Goal: Check status: Check status

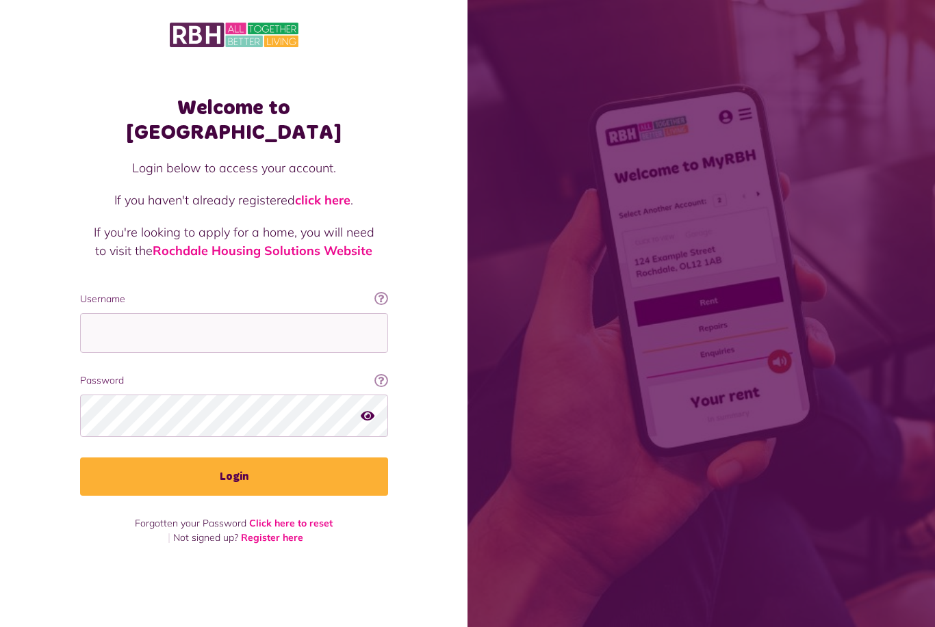
scroll to position [152, 0]
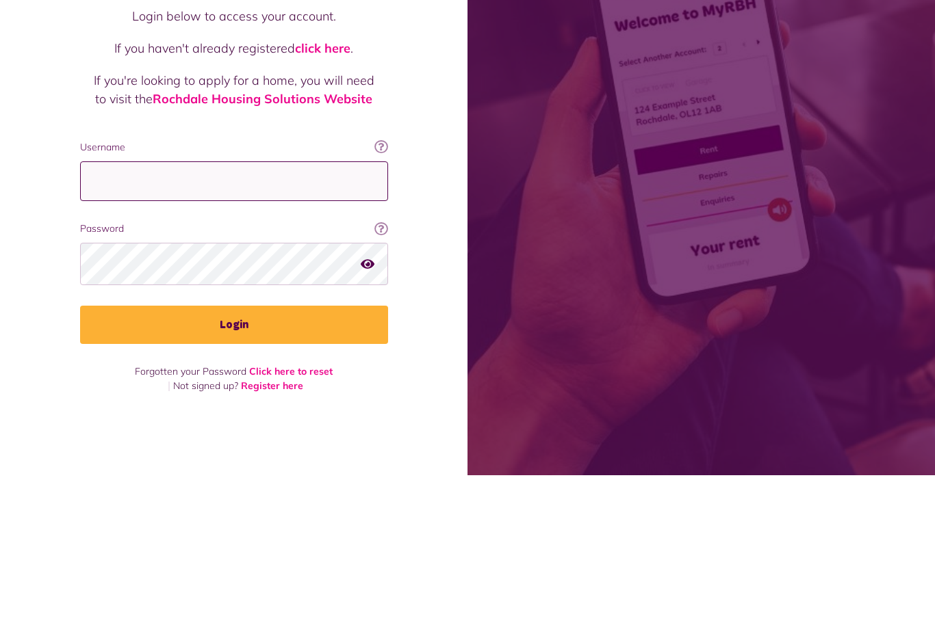
type input "**********"
click at [233, 458] on button "Login" at bounding box center [234, 477] width 308 height 38
click at [350, 458] on button "Login" at bounding box center [234, 477] width 308 height 38
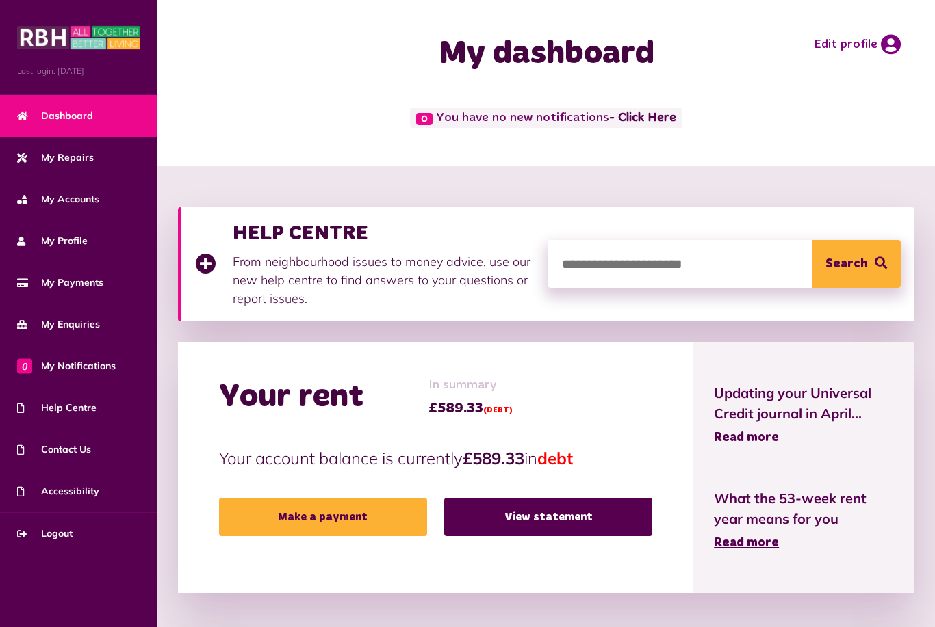
click at [86, 161] on span "My Repairs" at bounding box center [55, 158] width 77 height 14
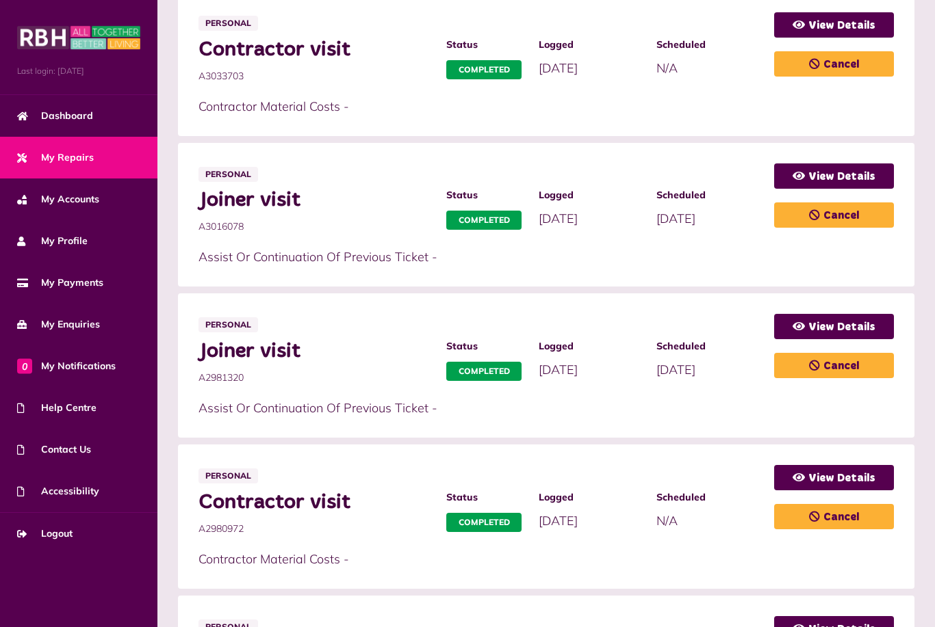
scroll to position [304, 0]
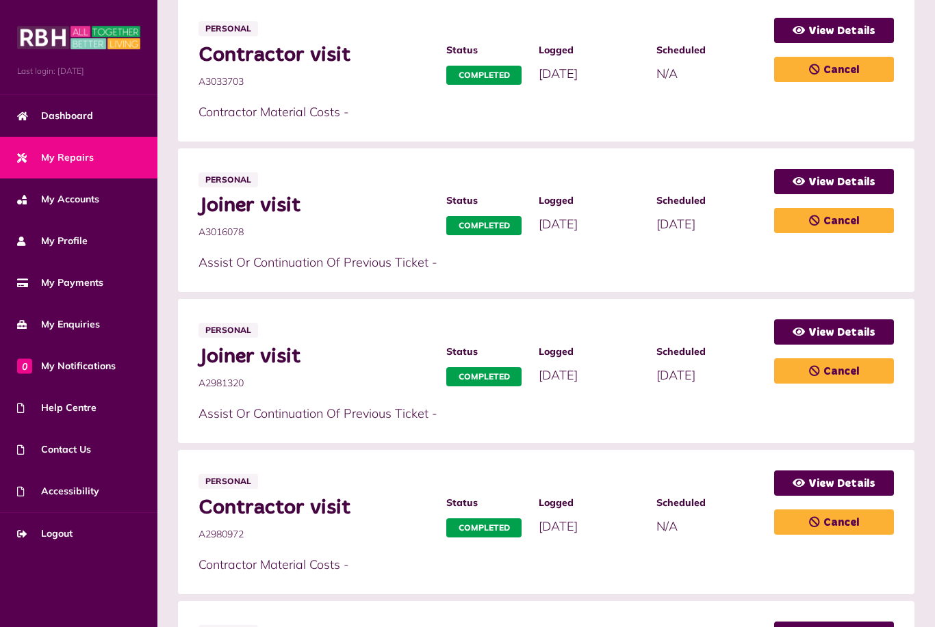
click at [108, 384] on link "0 My Notifications" at bounding box center [78, 367] width 157 height 42
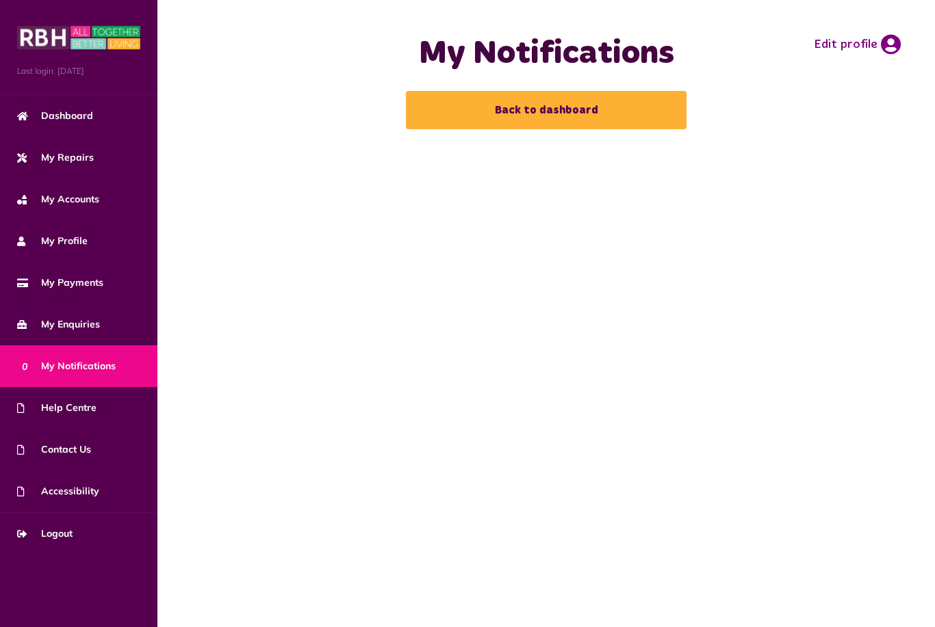
click at [602, 107] on link "Back to dashboard" at bounding box center [546, 110] width 281 height 38
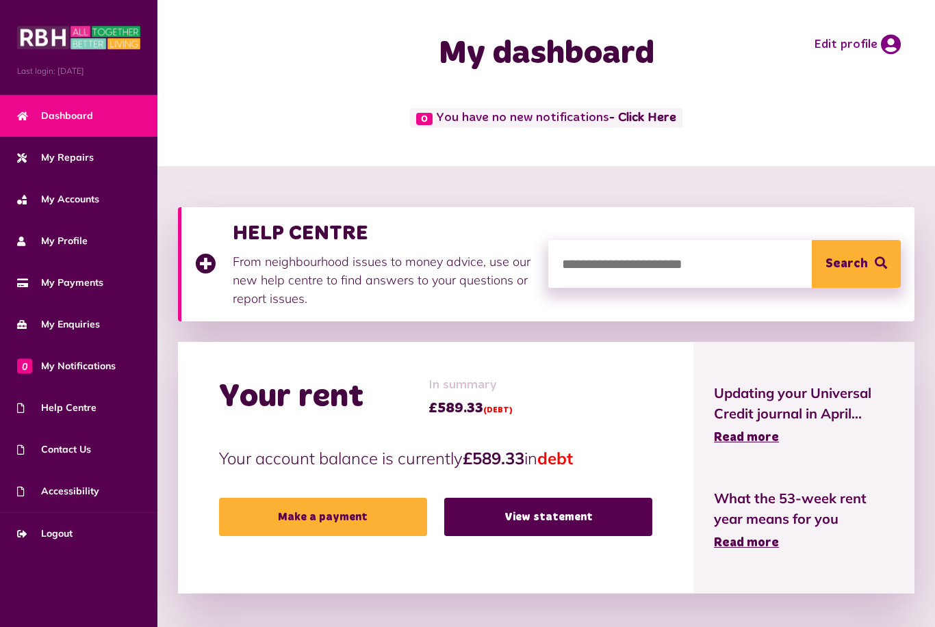
click at [640, 281] on input "search" at bounding box center [724, 264] width 353 height 48
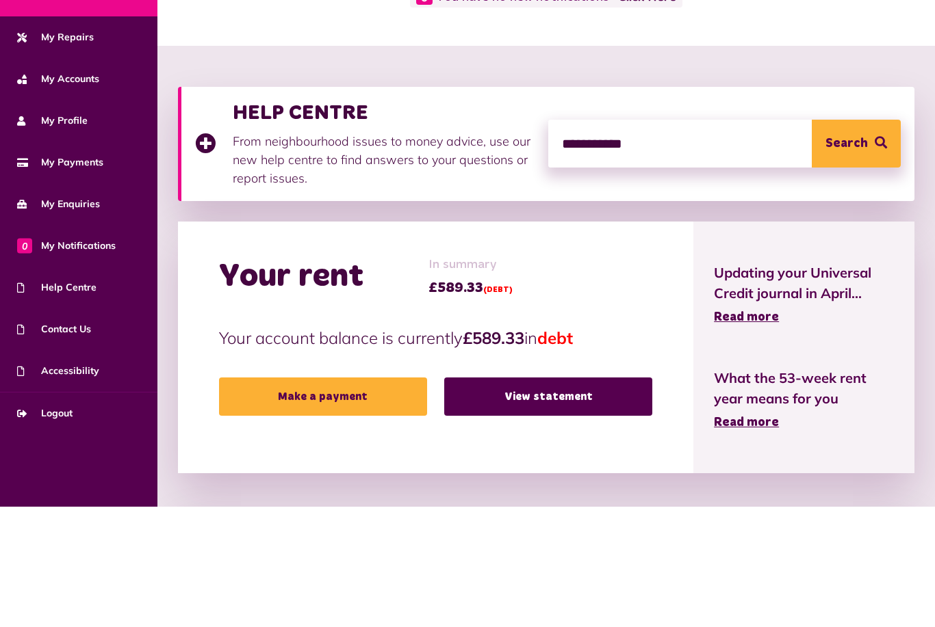
type input "**********"
click at [858, 240] on button "Search" at bounding box center [855, 264] width 89 height 48
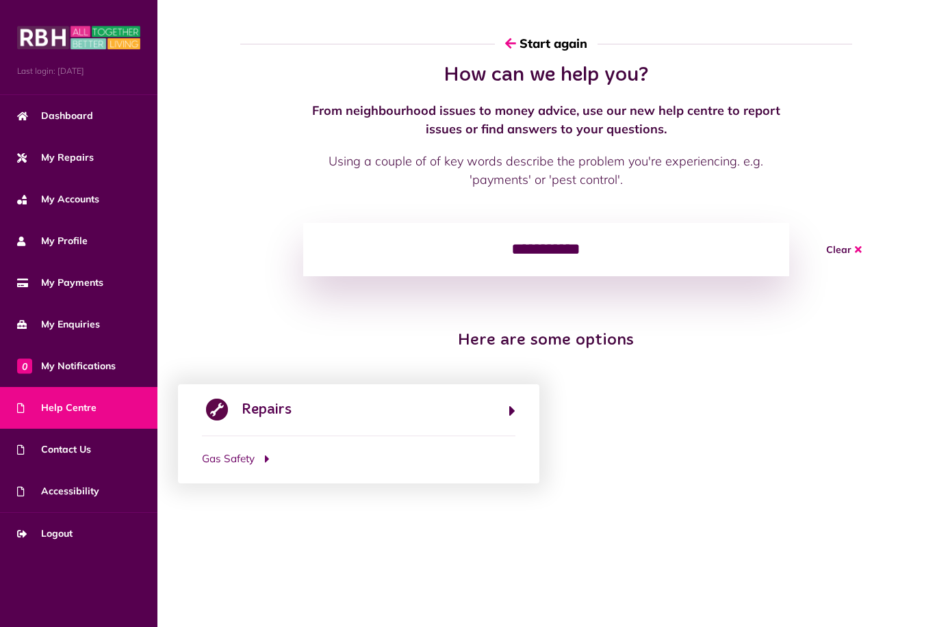
click at [487, 456] on button "Gas Safety" at bounding box center [358, 460] width 313 height 16
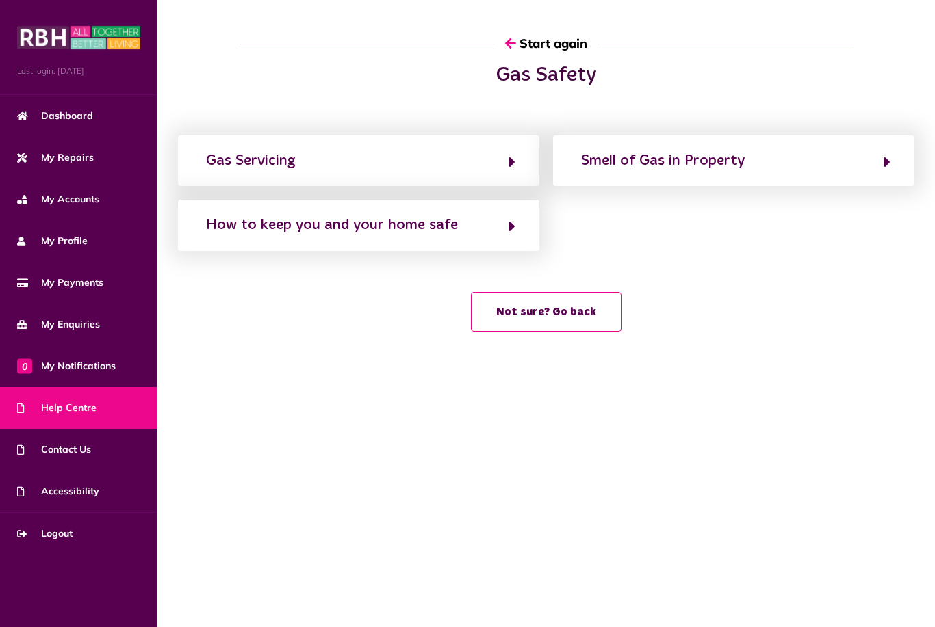
click at [498, 164] on button "Gas Servicing" at bounding box center [358, 160] width 313 height 23
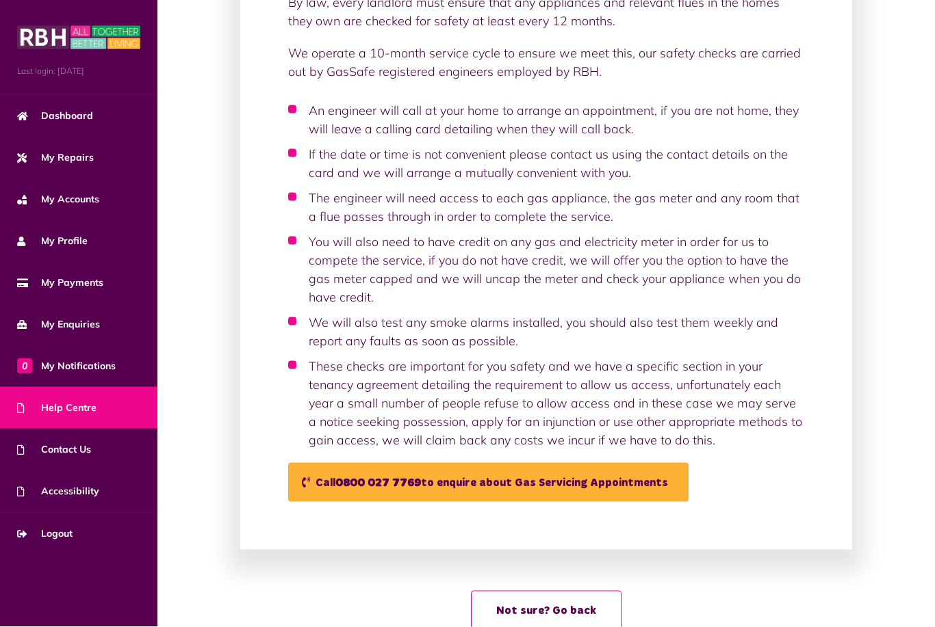
scroll to position [242, 0]
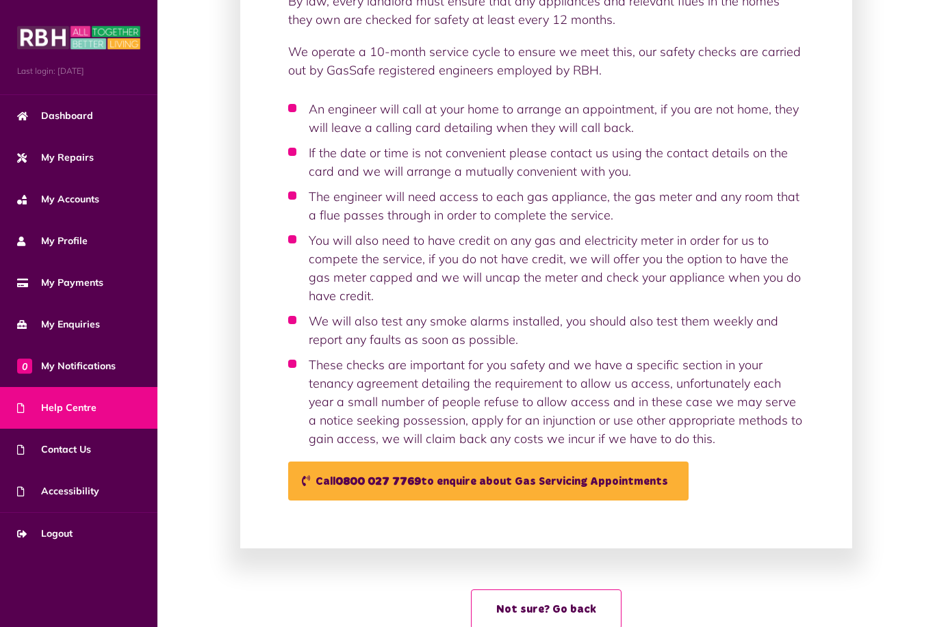
click at [83, 122] on span "Dashboard" at bounding box center [55, 116] width 76 height 14
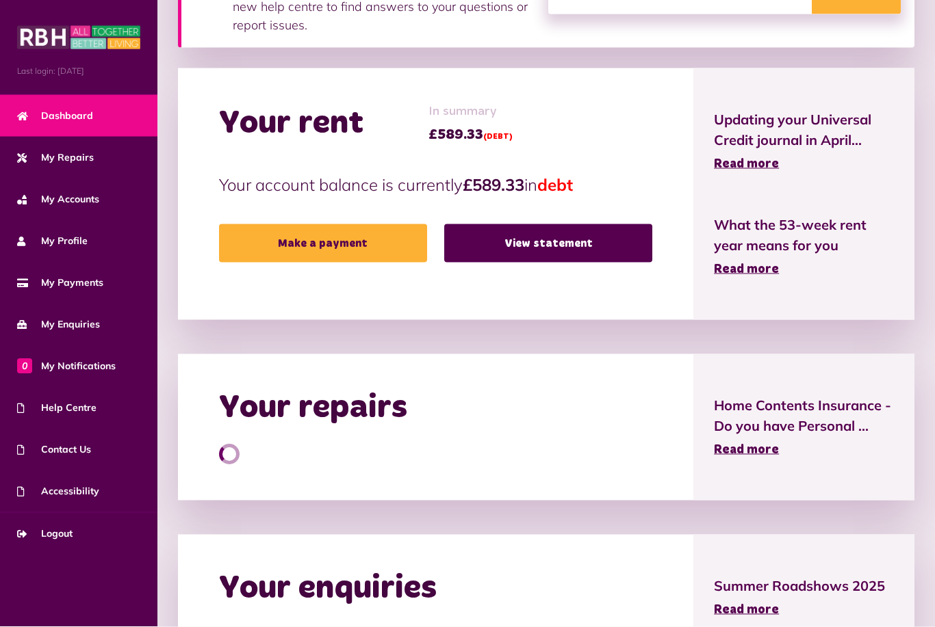
scroll to position [271, 0]
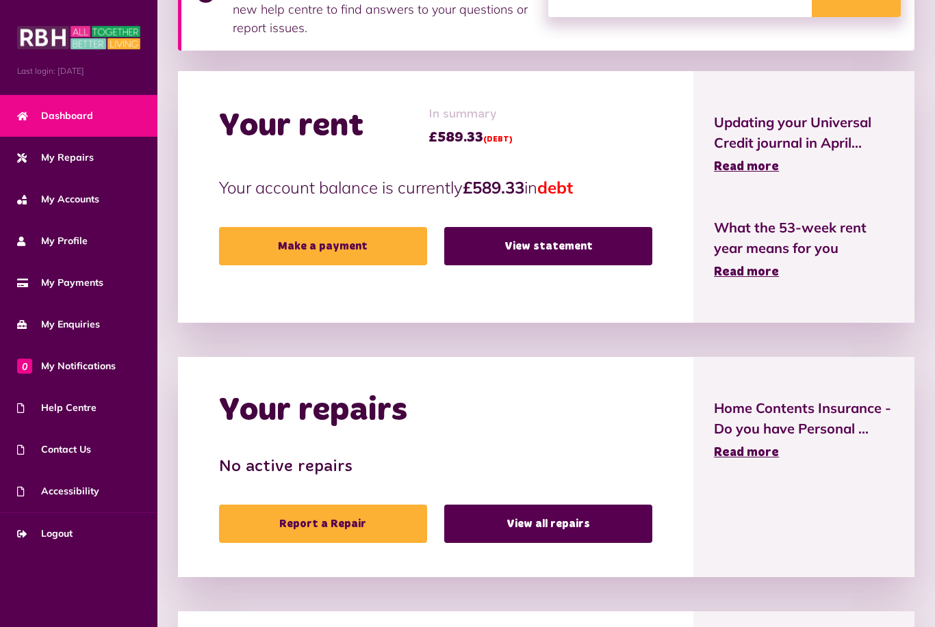
click at [597, 246] on link "View statement" at bounding box center [548, 246] width 208 height 38
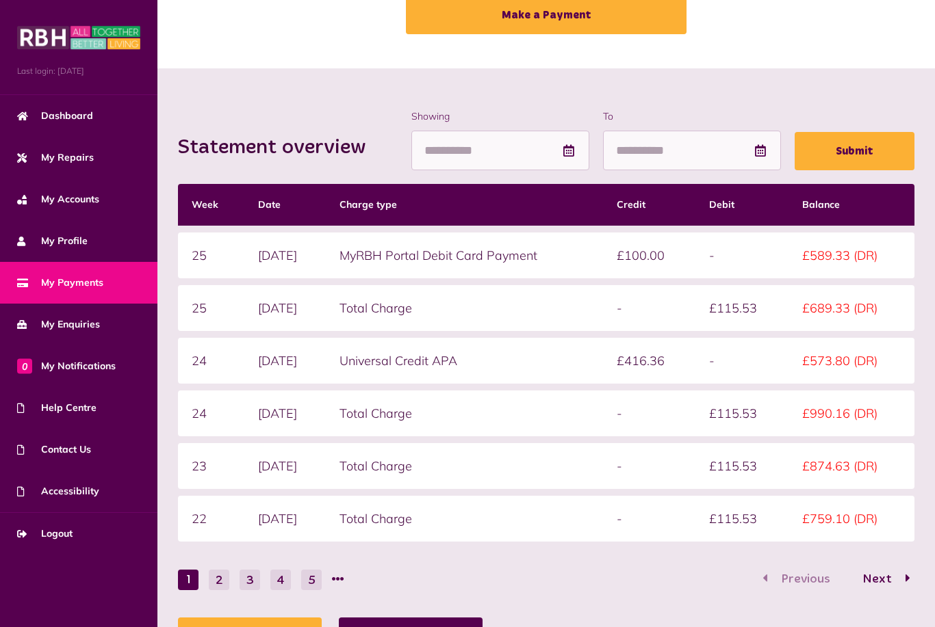
scroll to position [131, 0]
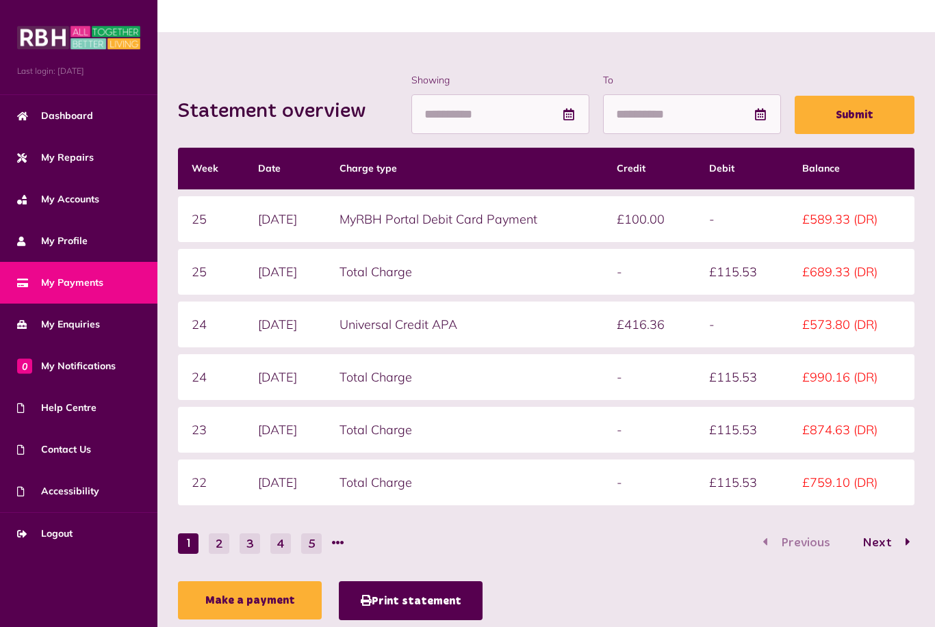
click at [219, 551] on button "2" at bounding box center [219, 544] width 21 height 21
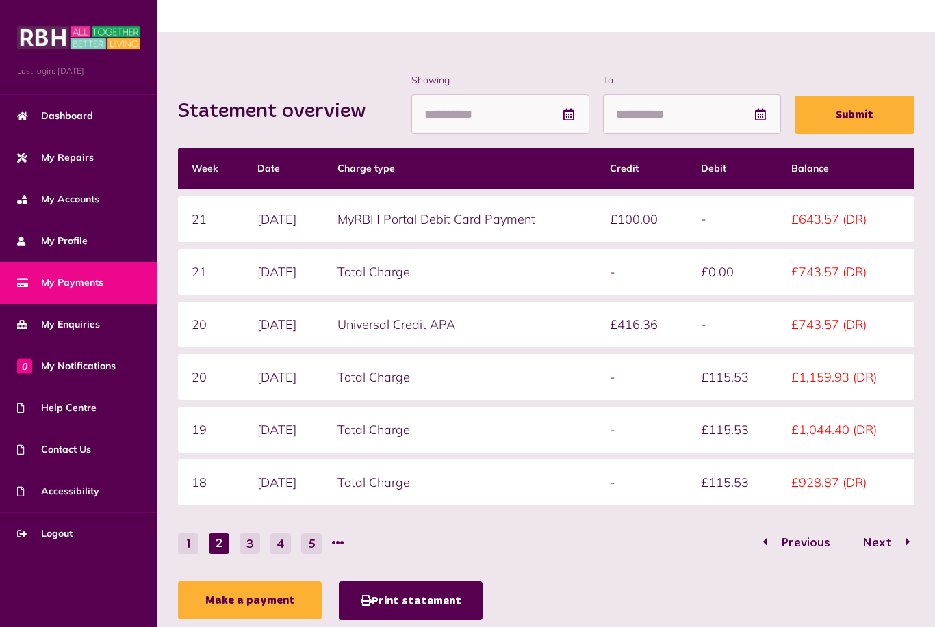
click at [253, 548] on button "3" at bounding box center [249, 544] width 21 height 21
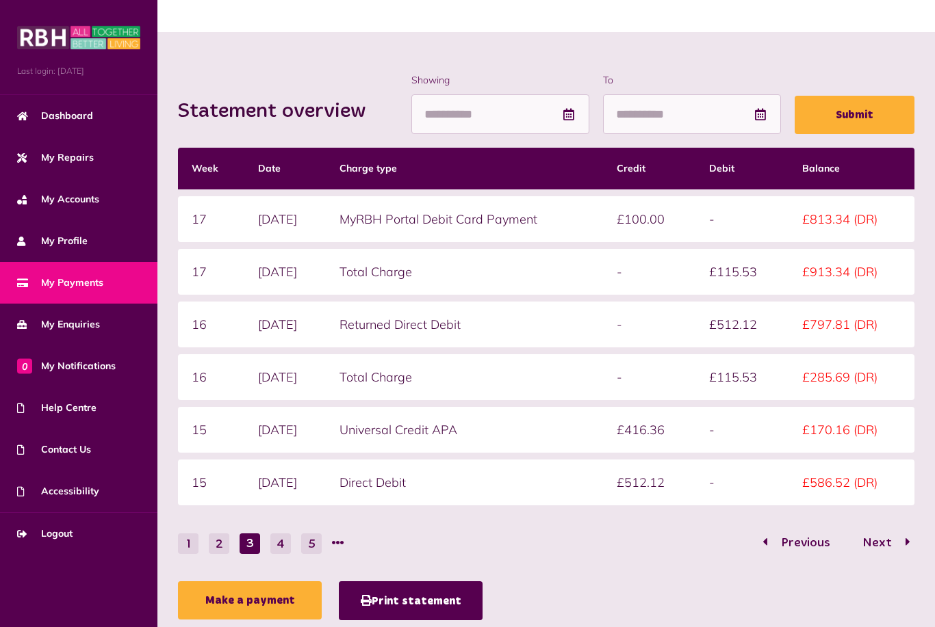
click at [281, 554] on button "4" at bounding box center [280, 544] width 21 height 21
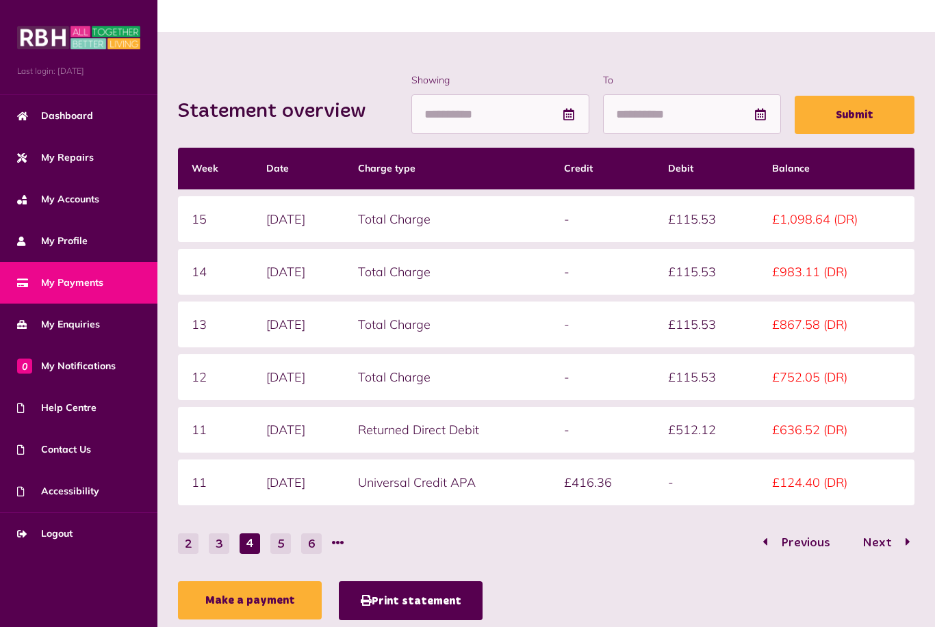
click at [316, 554] on button "6" at bounding box center [311, 544] width 21 height 21
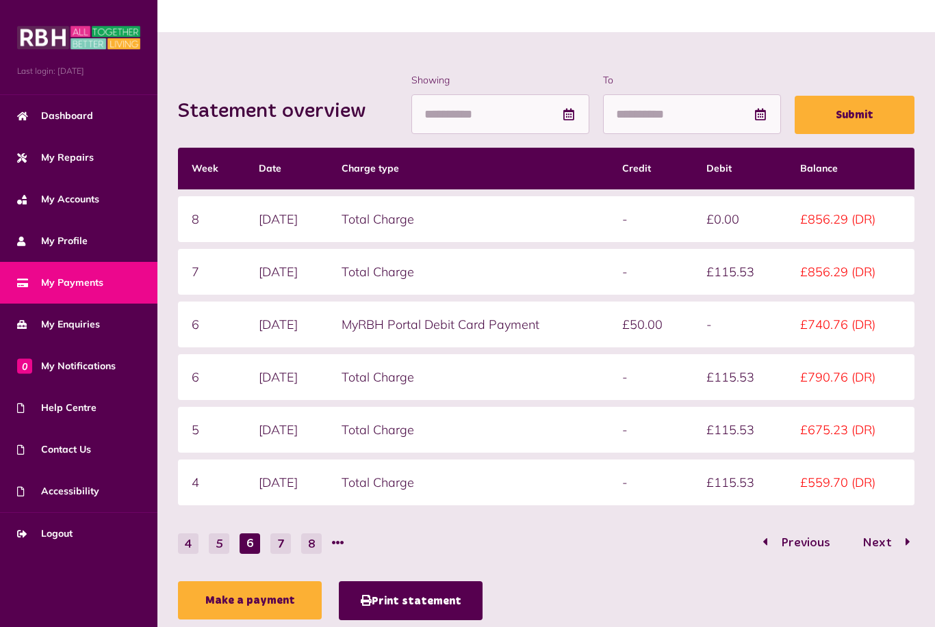
click at [343, 542] on li at bounding box center [338, 544] width 12 height 21
click at [351, 541] on ul "4 5 6 7 8" at bounding box center [266, 543] width 177 height 21
click at [280, 551] on button "7" at bounding box center [280, 544] width 21 height 21
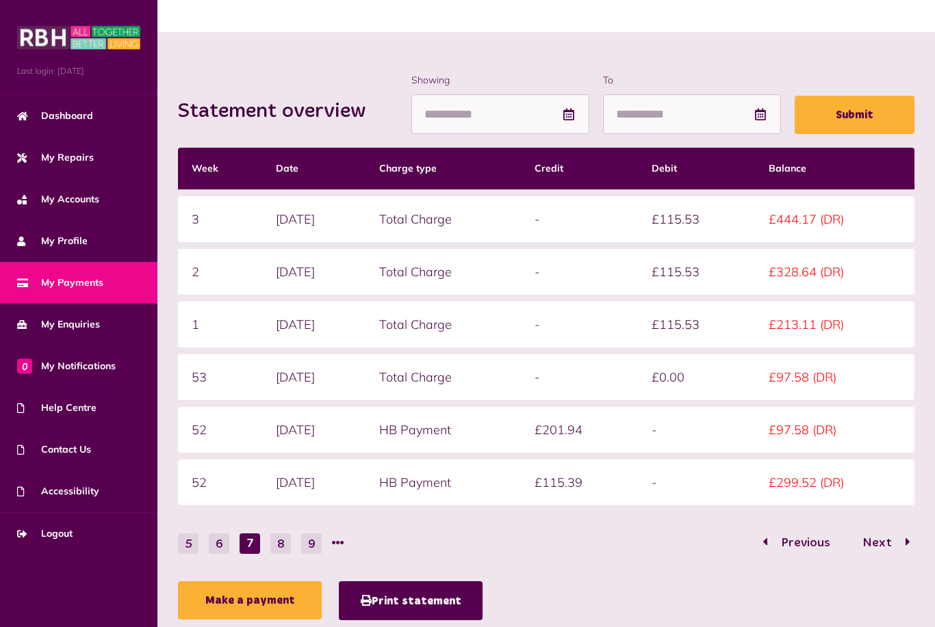
click at [314, 543] on button "9" at bounding box center [311, 544] width 21 height 21
click at [284, 543] on button "10" at bounding box center [280, 544] width 21 height 21
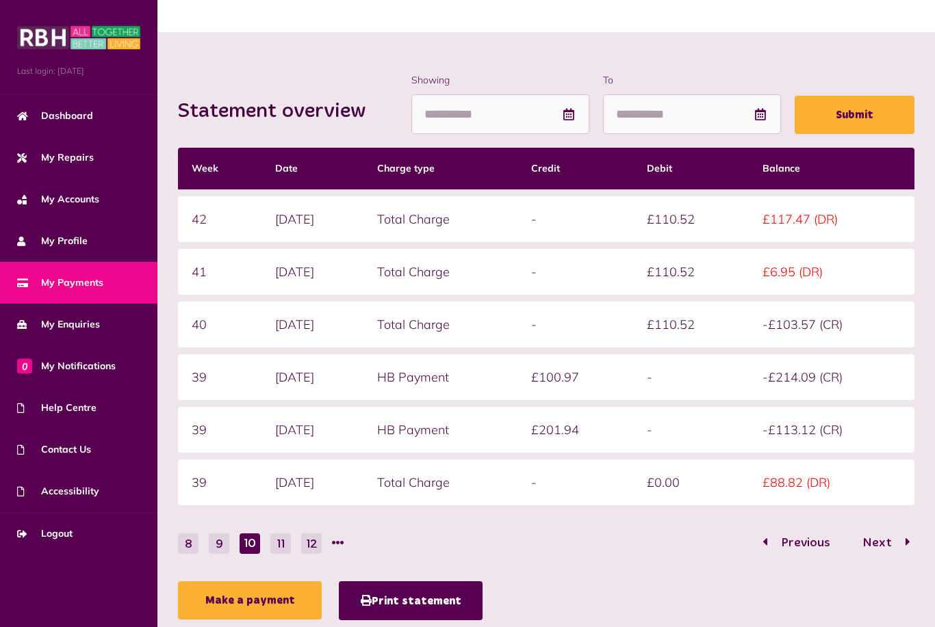
click at [307, 548] on button "12" at bounding box center [311, 544] width 21 height 21
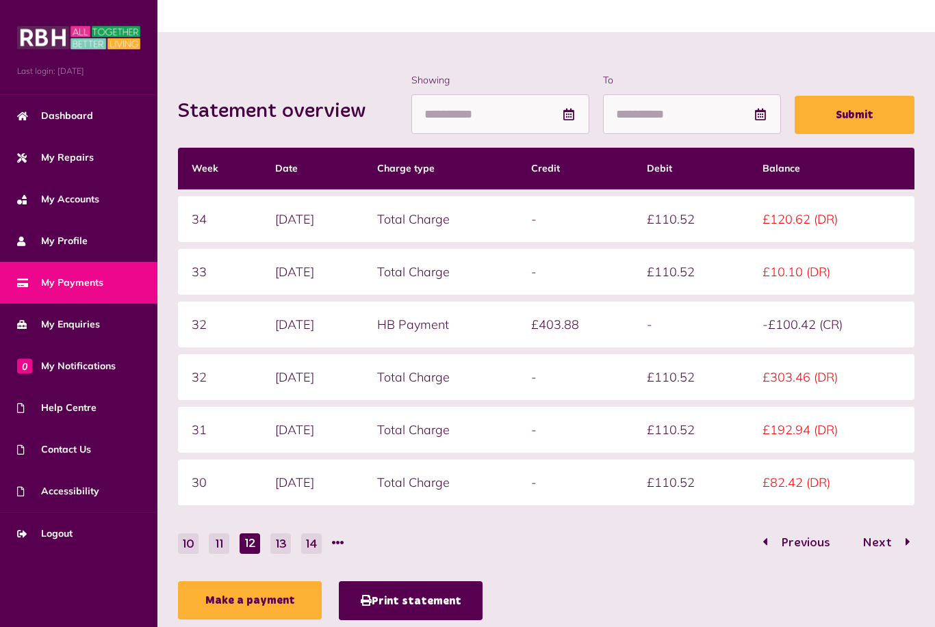
click at [193, 551] on button "10" at bounding box center [188, 544] width 21 height 21
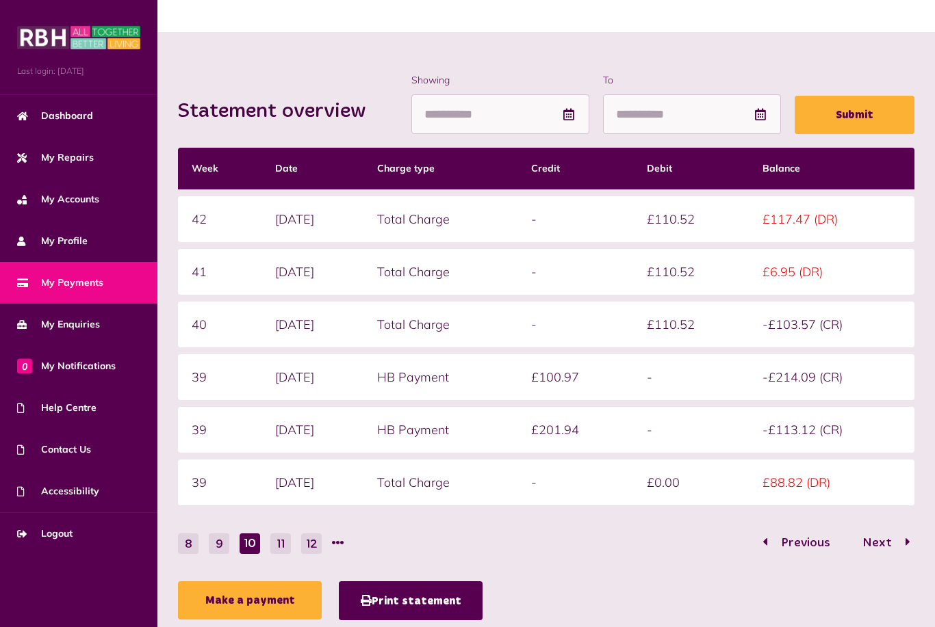
click at [188, 538] on button "8" at bounding box center [188, 544] width 21 height 21
click at [190, 539] on button "6" at bounding box center [188, 544] width 21 height 21
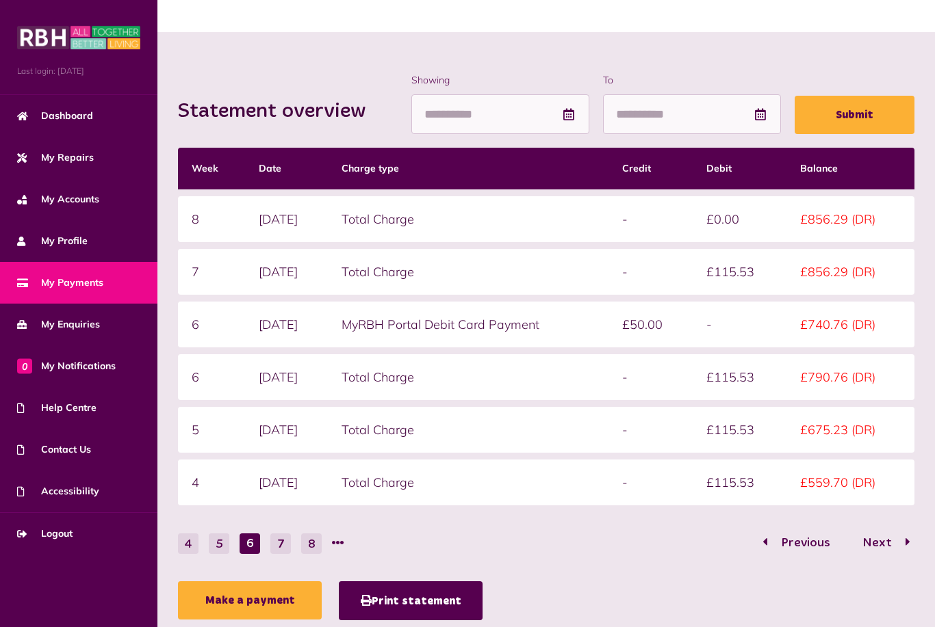
click at [192, 542] on button "4" at bounding box center [188, 544] width 21 height 21
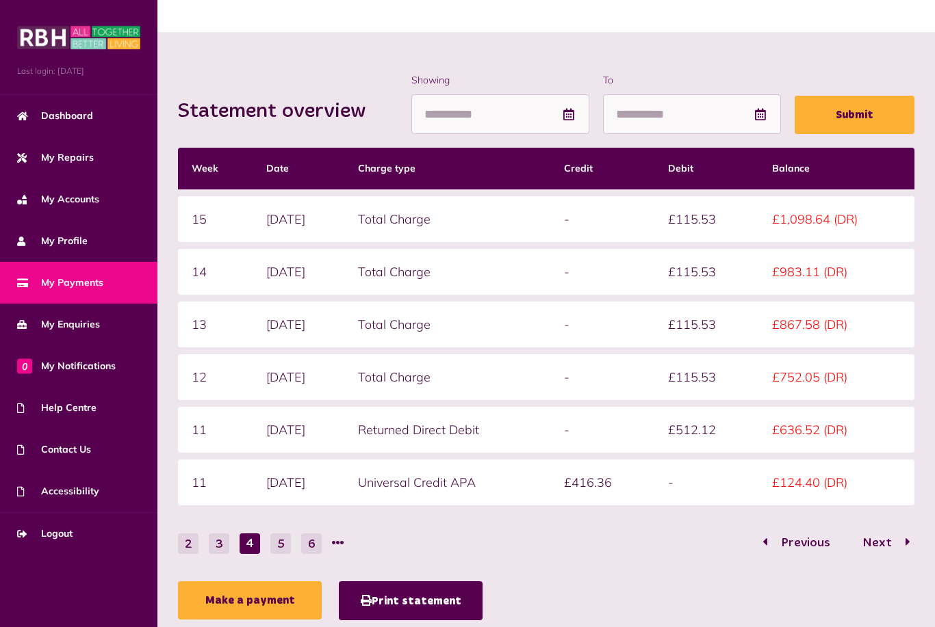
click at [190, 541] on button "2" at bounding box center [188, 544] width 21 height 21
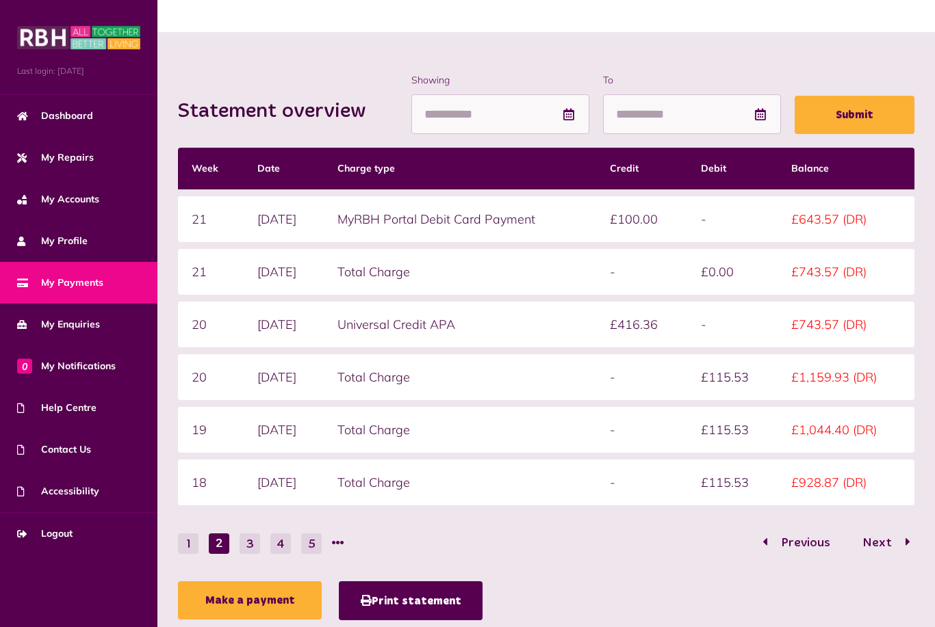
click at [189, 542] on button "1" at bounding box center [188, 544] width 21 height 21
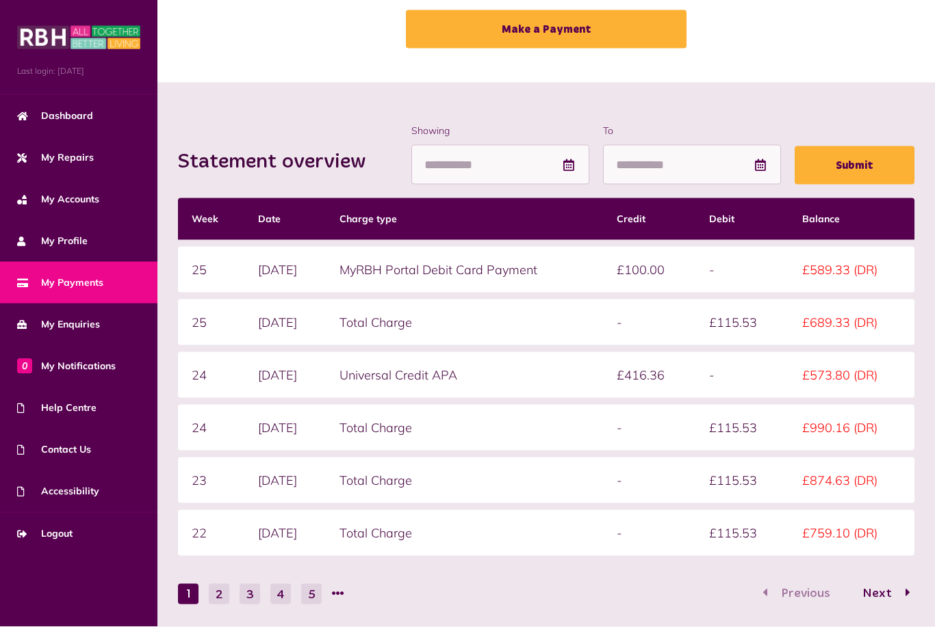
scroll to position [0, 0]
